Goal: Task Accomplishment & Management: Use online tool/utility

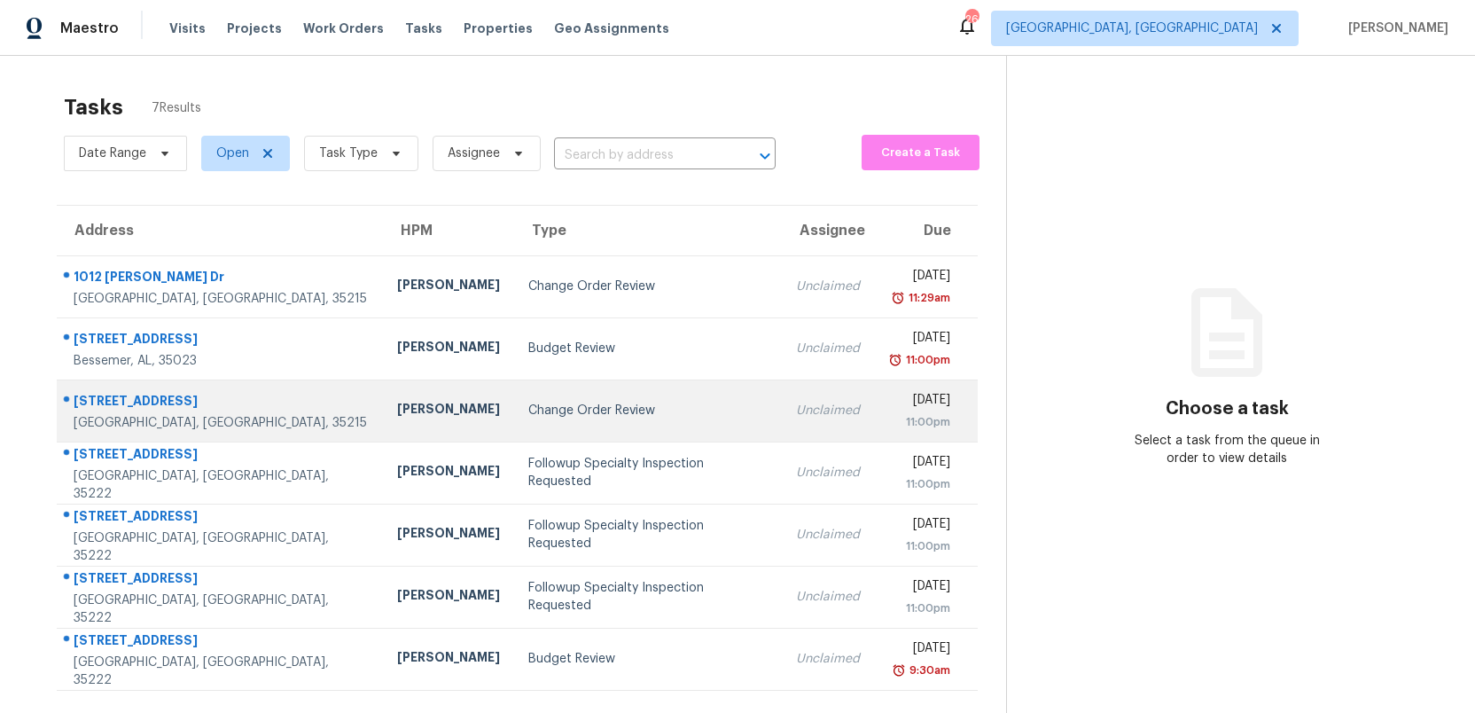
scroll to position [56, 0]
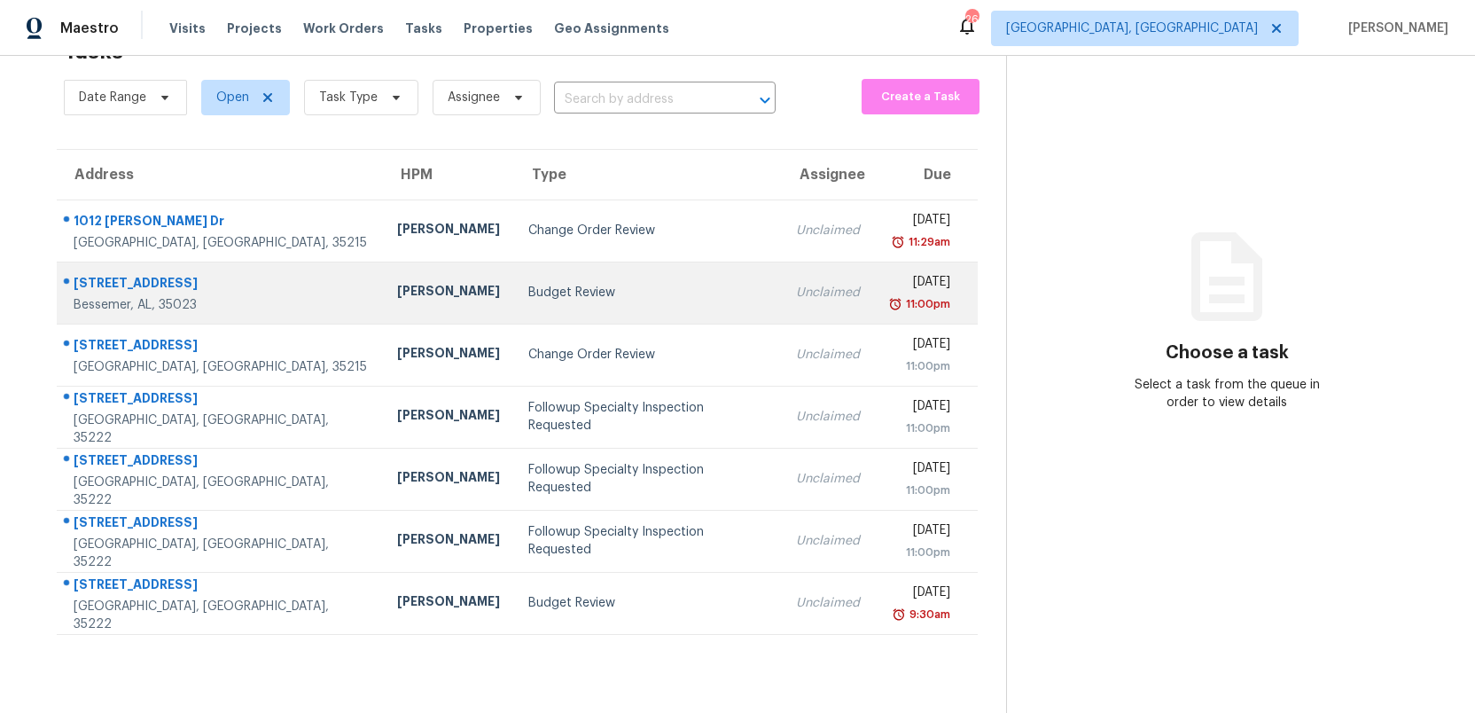
click at [538, 292] on div "Budget Review" at bounding box center [648, 293] width 240 height 18
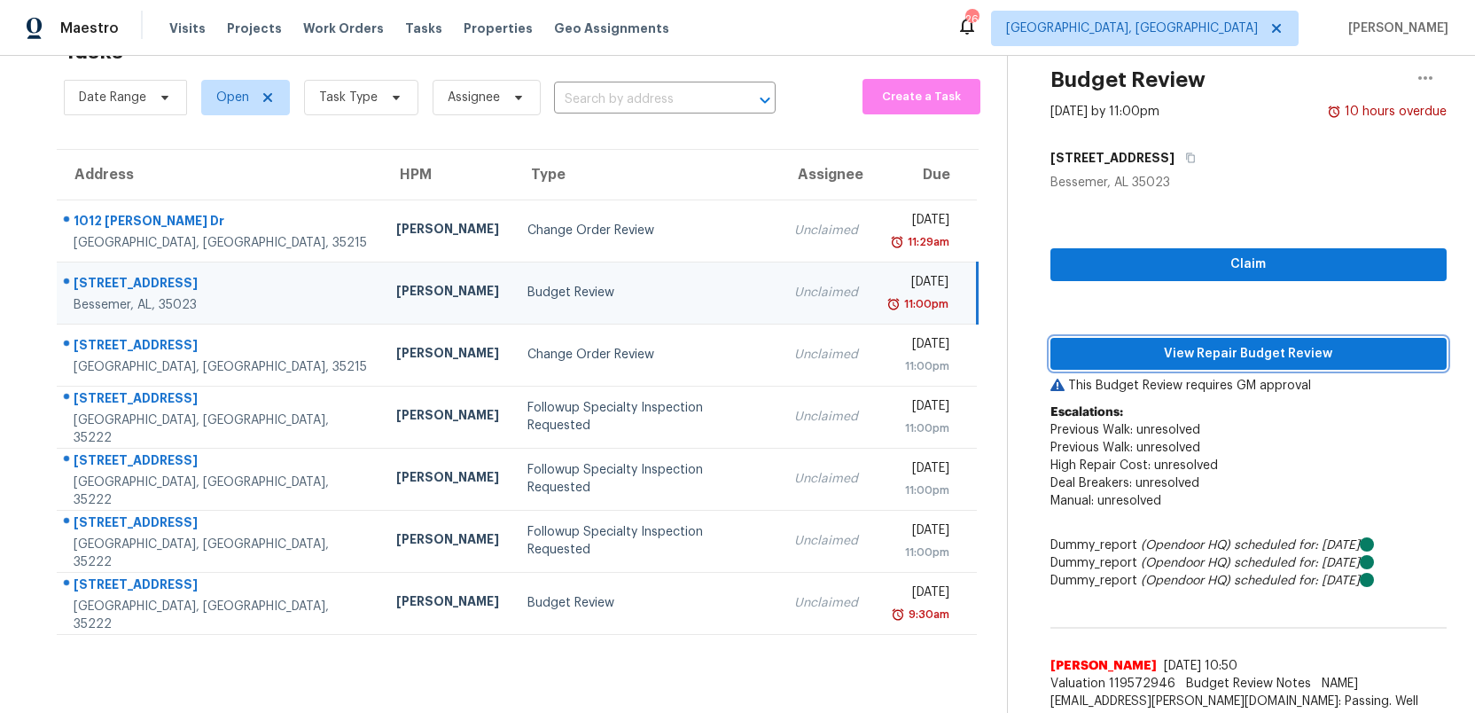
click at [1236, 358] on span "View Repair Budget Review" at bounding box center [1248, 354] width 368 height 22
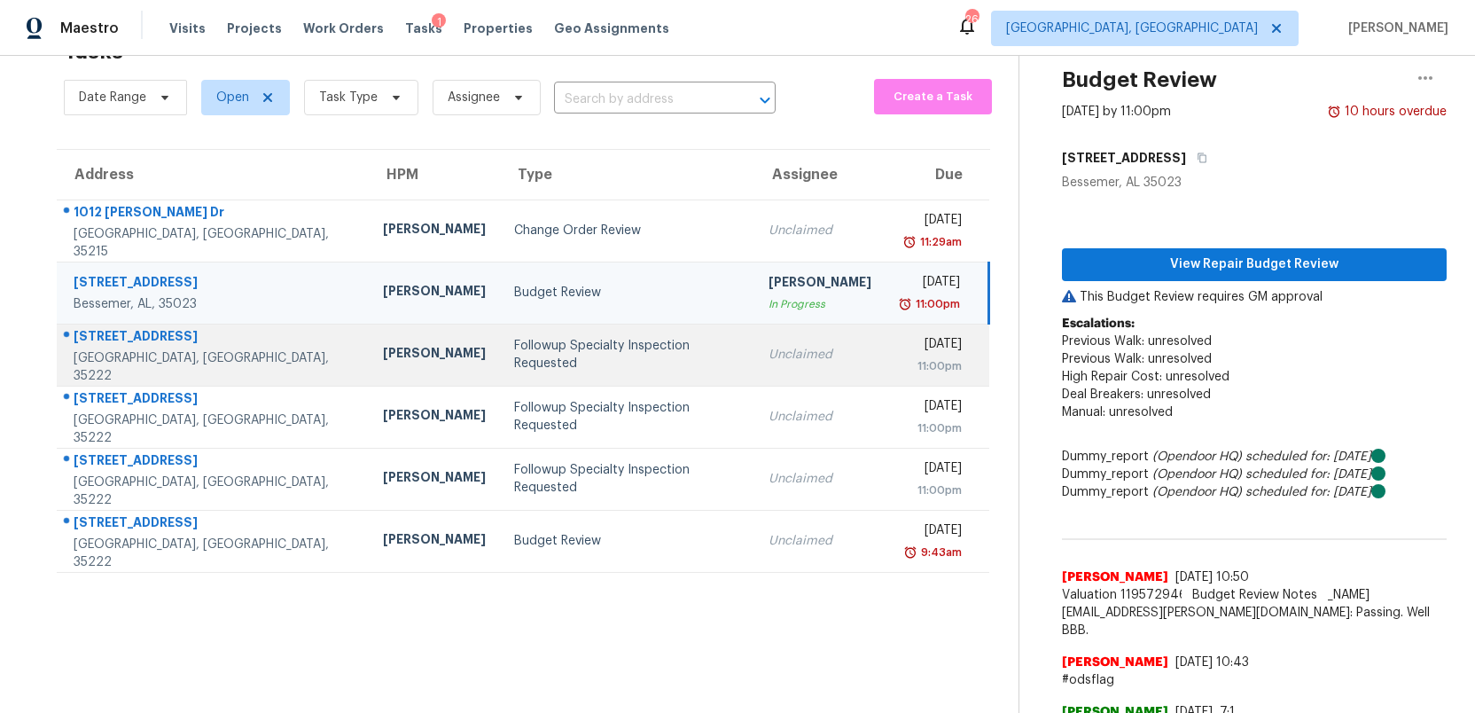
click at [570, 360] on div "Followup Specialty Inspection Requested" at bounding box center [626, 354] width 225 height 35
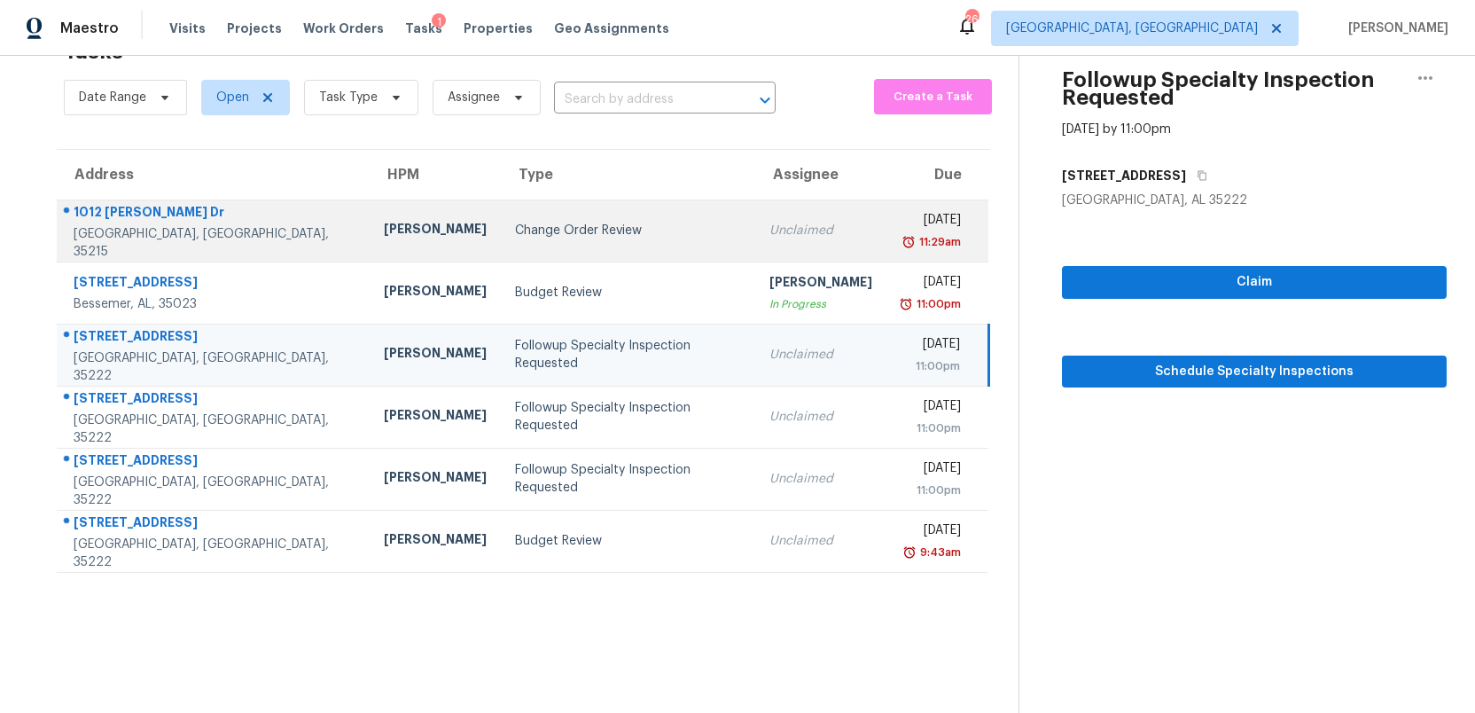
click at [604, 231] on div "Change Order Review" at bounding box center [628, 231] width 226 height 18
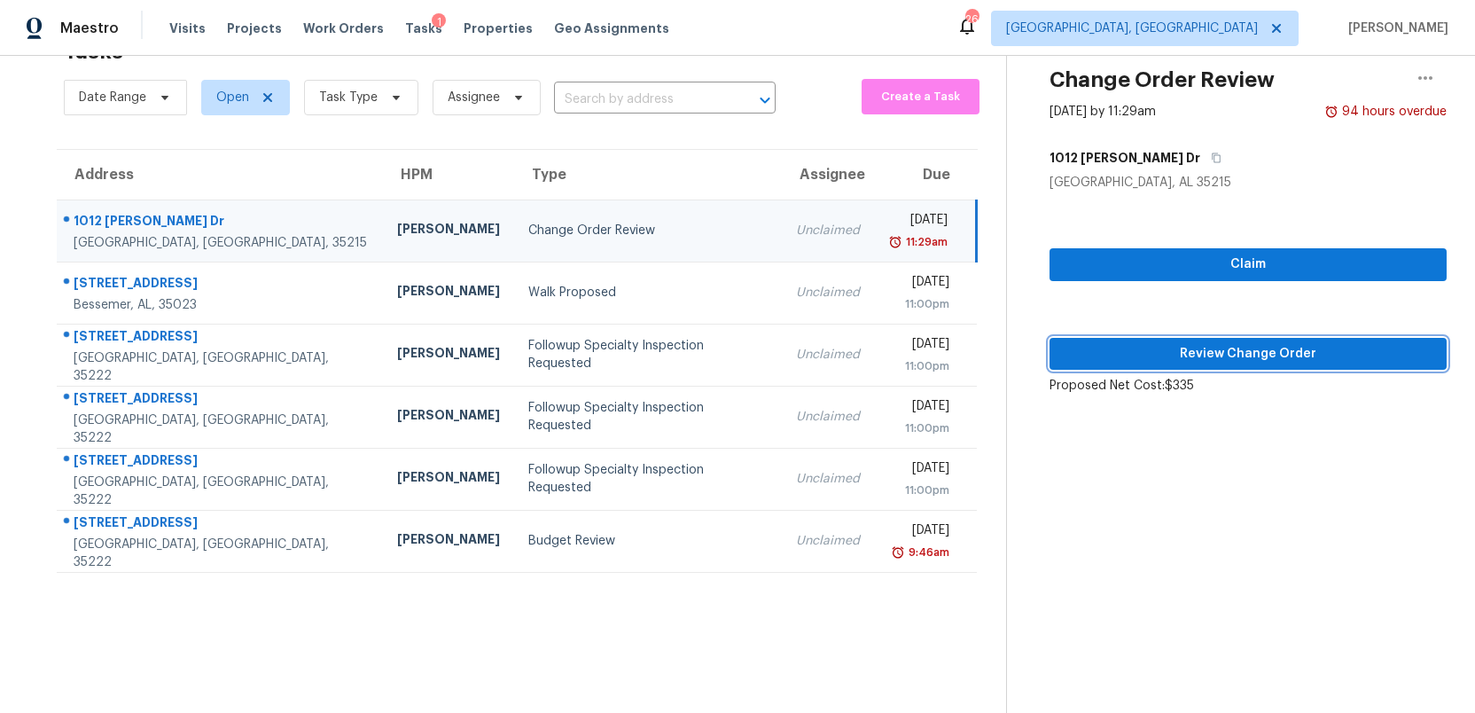
click at [1261, 356] on span "Review Change Order" at bounding box center [1248, 354] width 369 height 22
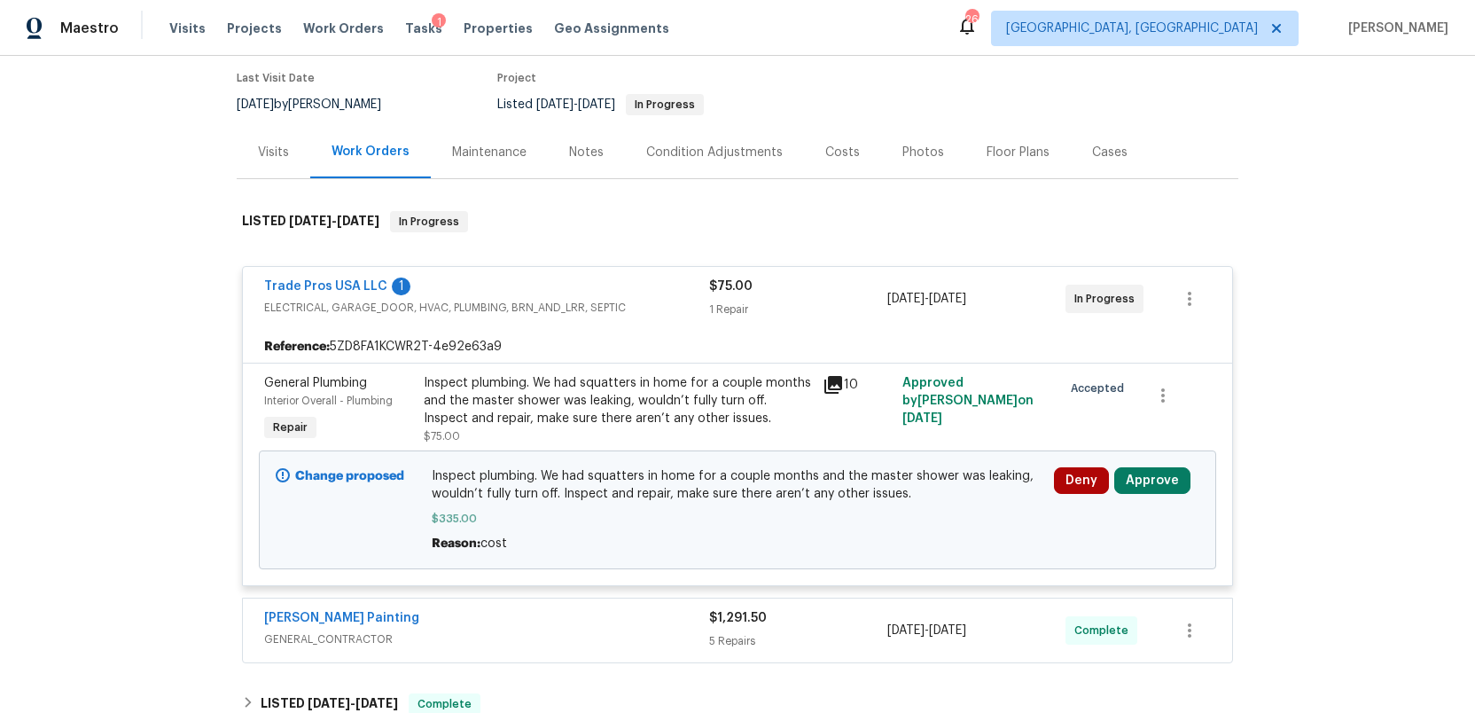
scroll to position [247, 0]
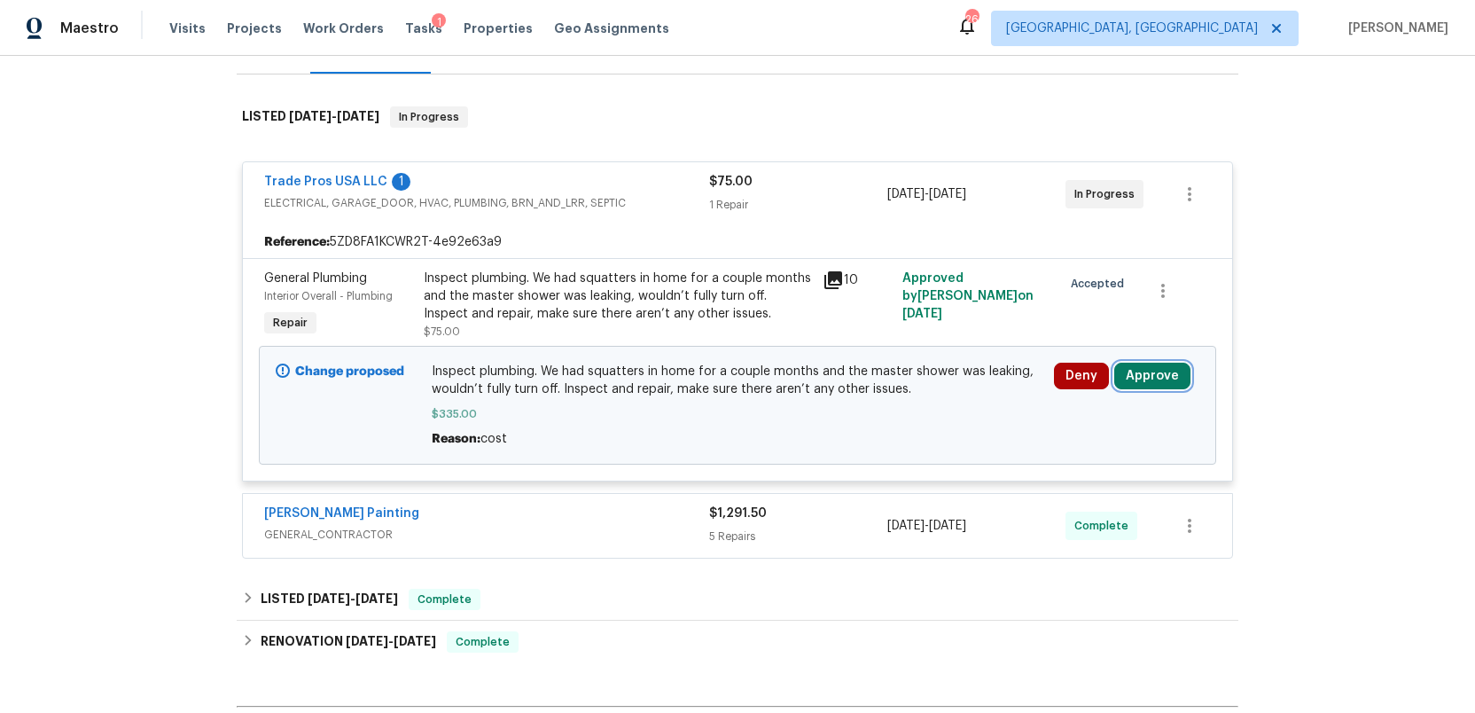
click at [1157, 378] on button "Approve" at bounding box center [1152, 375] width 76 height 27
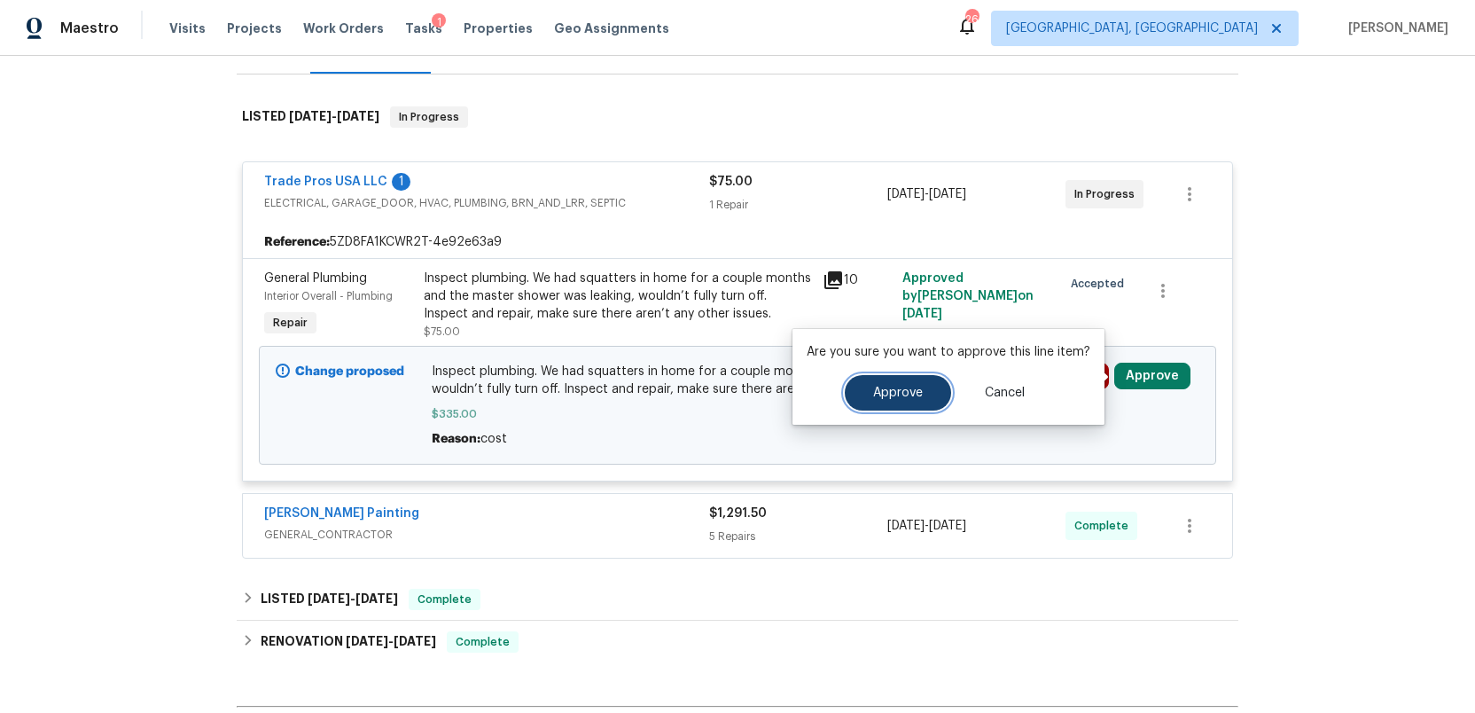
click at [900, 401] on button "Approve" at bounding box center [898, 392] width 106 height 35
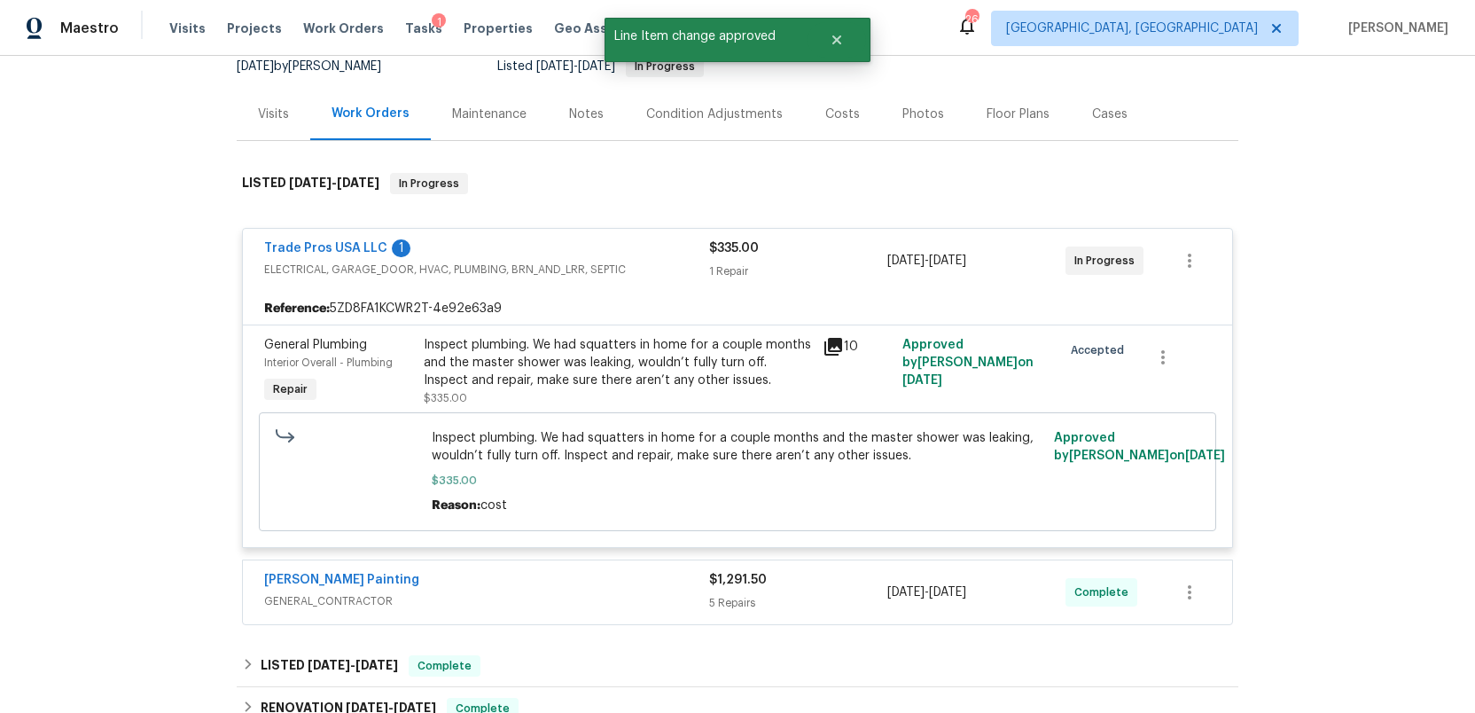
scroll to position [55, 0]
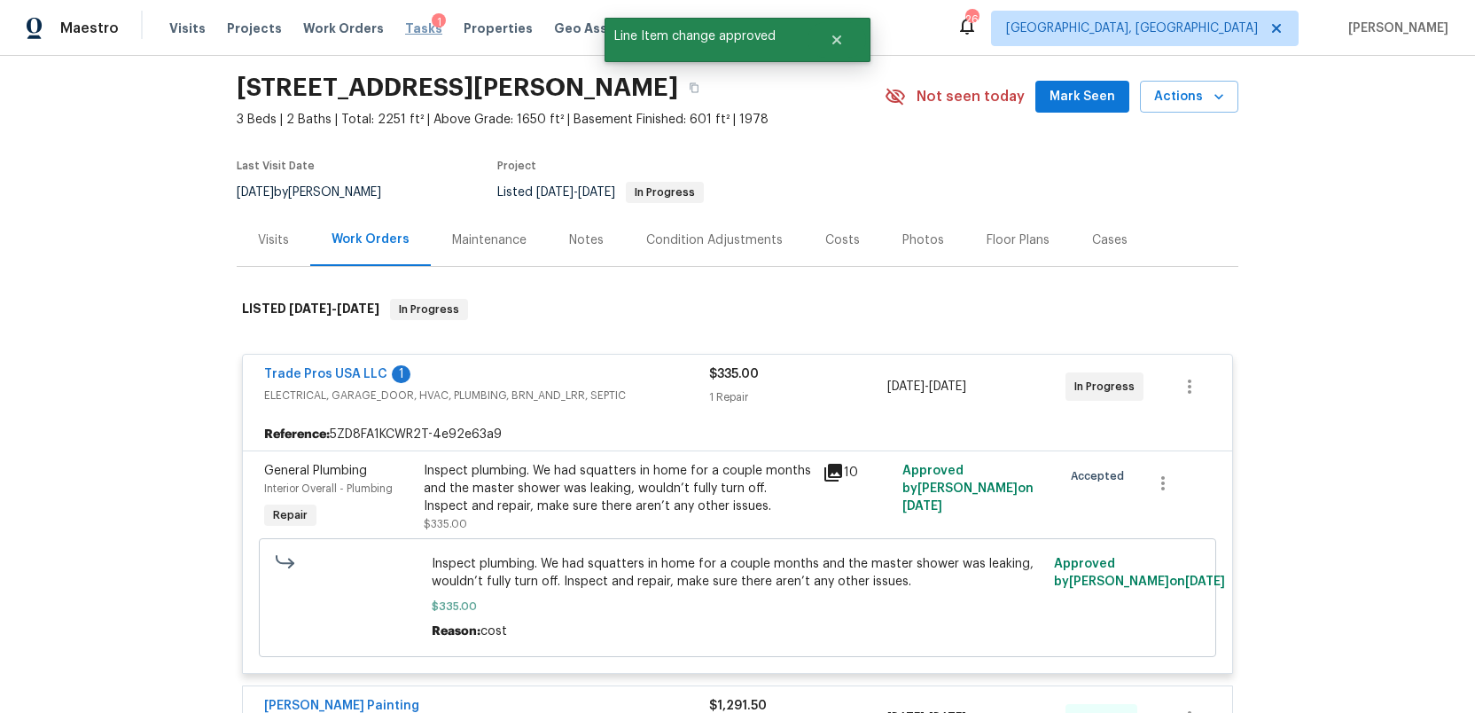
click at [409, 27] on span "Tasks" at bounding box center [423, 28] width 37 height 12
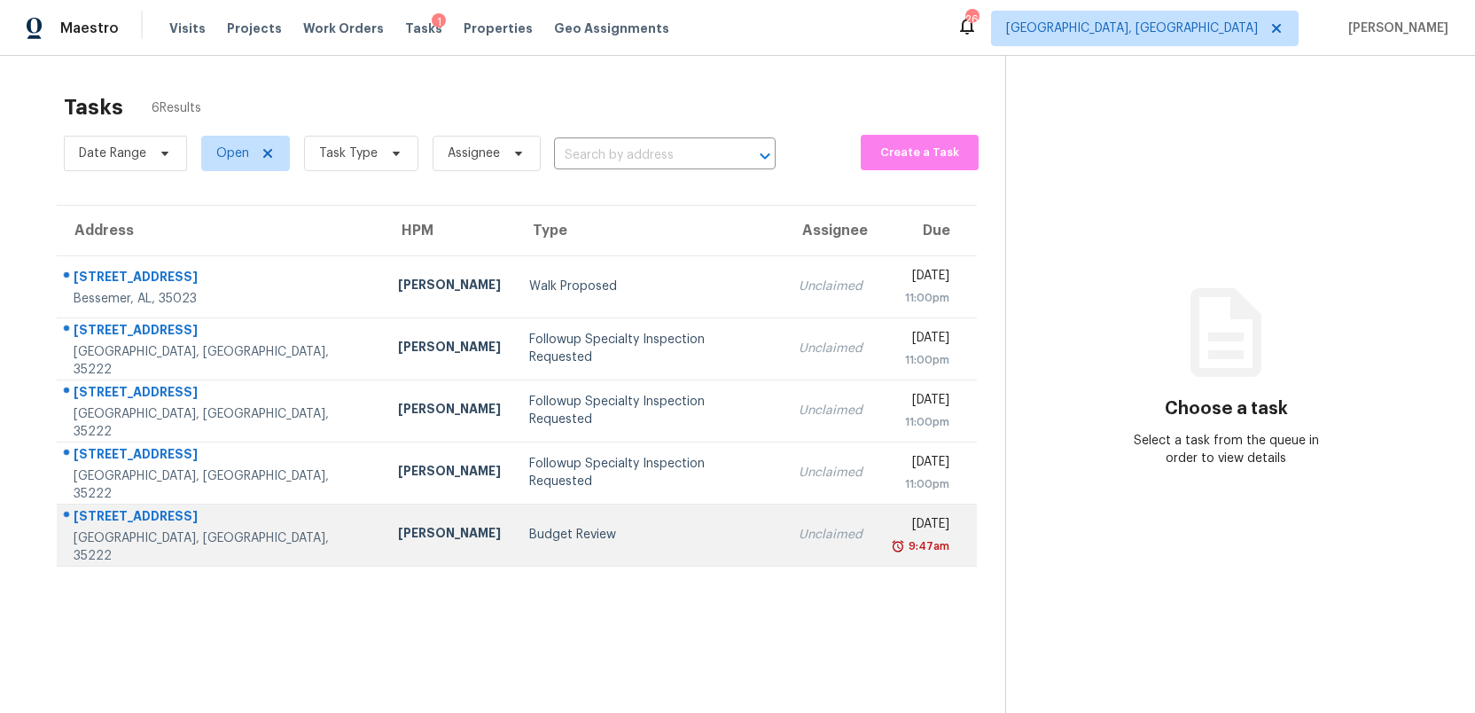
click at [649, 530] on div "Budget Review" at bounding box center [649, 535] width 241 height 18
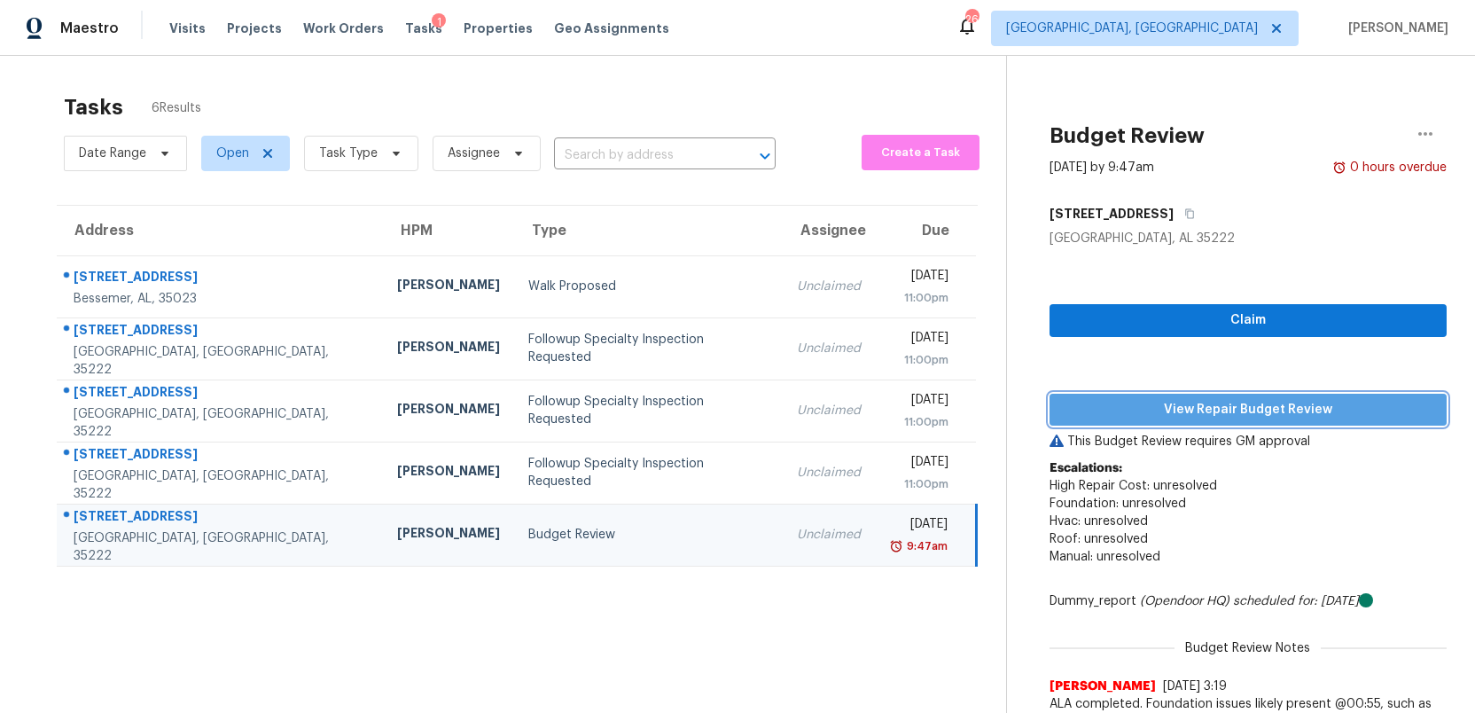
click at [1317, 415] on span "View Repair Budget Review" at bounding box center [1248, 410] width 369 height 22
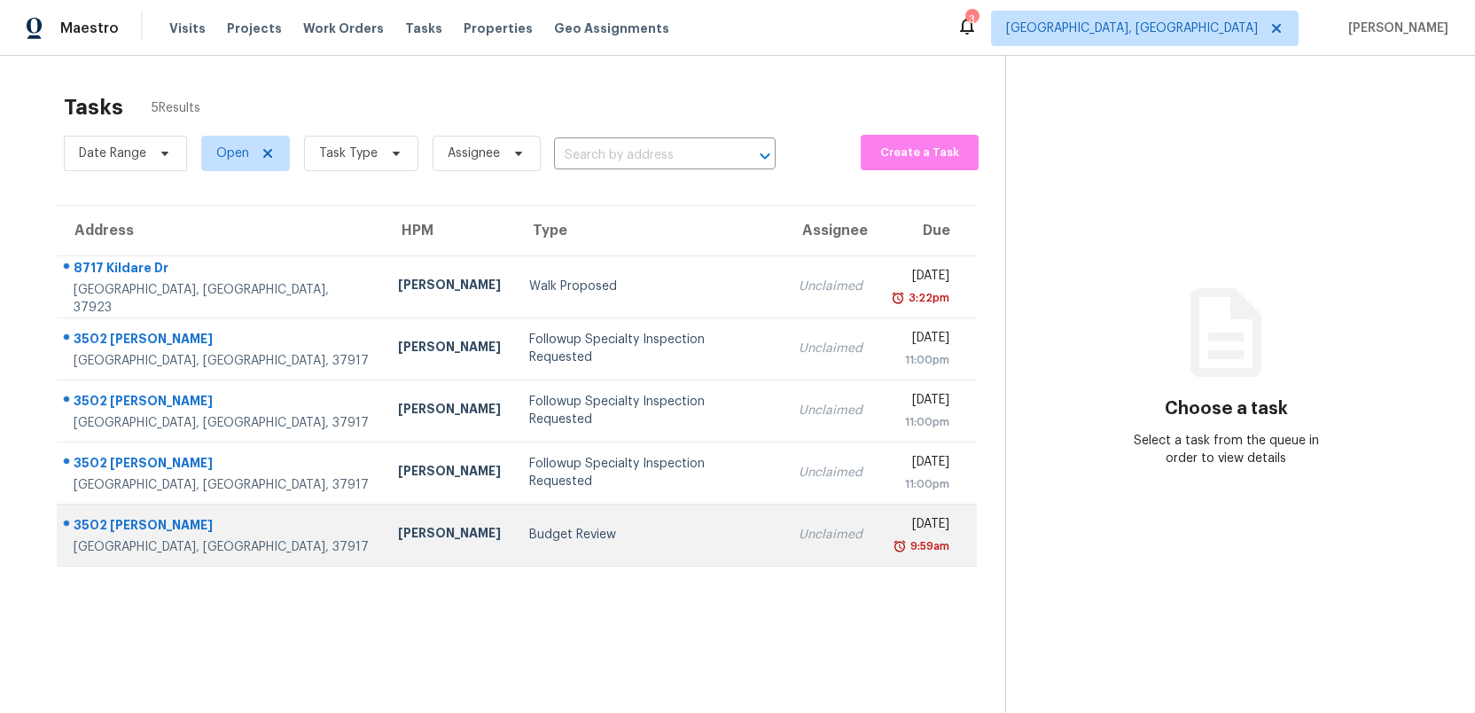
click at [529, 539] on div "Budget Review" at bounding box center [649, 535] width 241 height 18
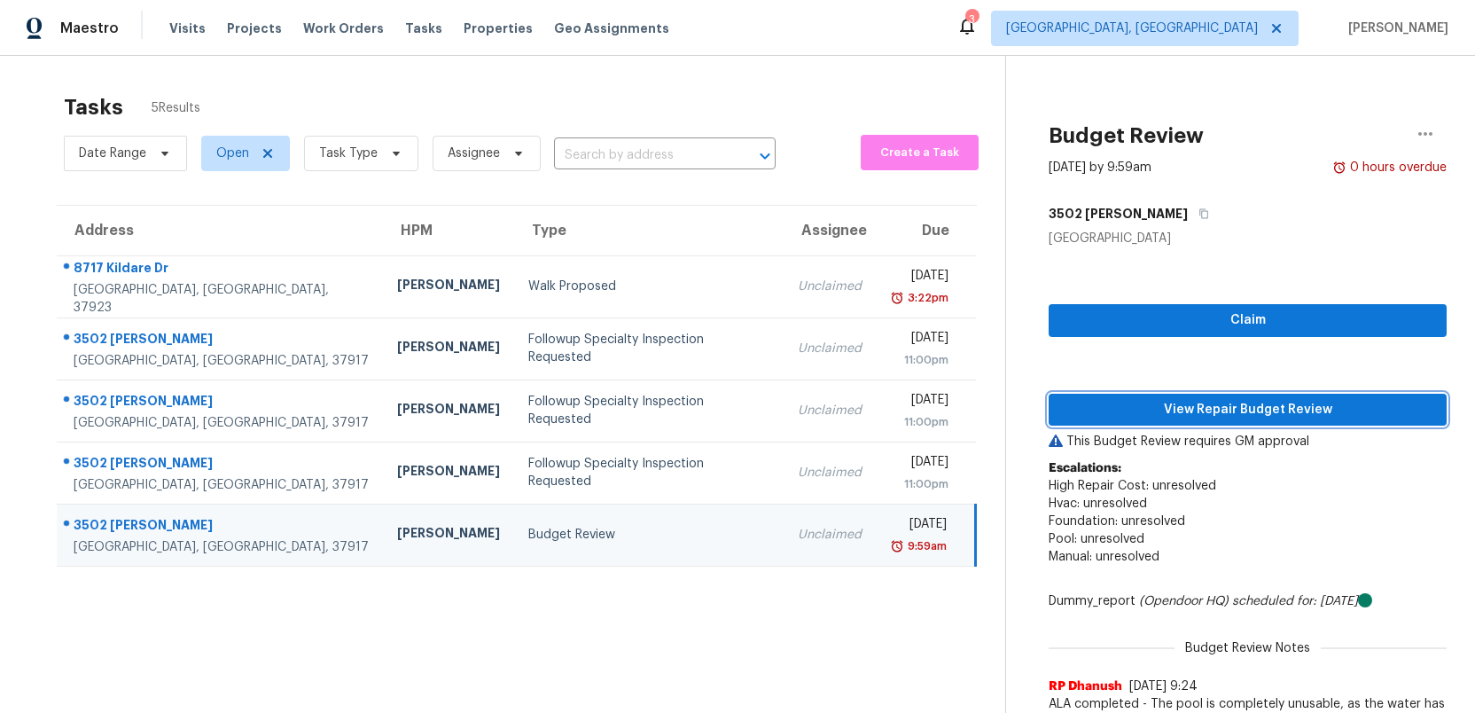
click at [1223, 412] on span "View Repair Budget Review" at bounding box center [1248, 410] width 370 height 22
